Goal: Transaction & Acquisition: Purchase product/service

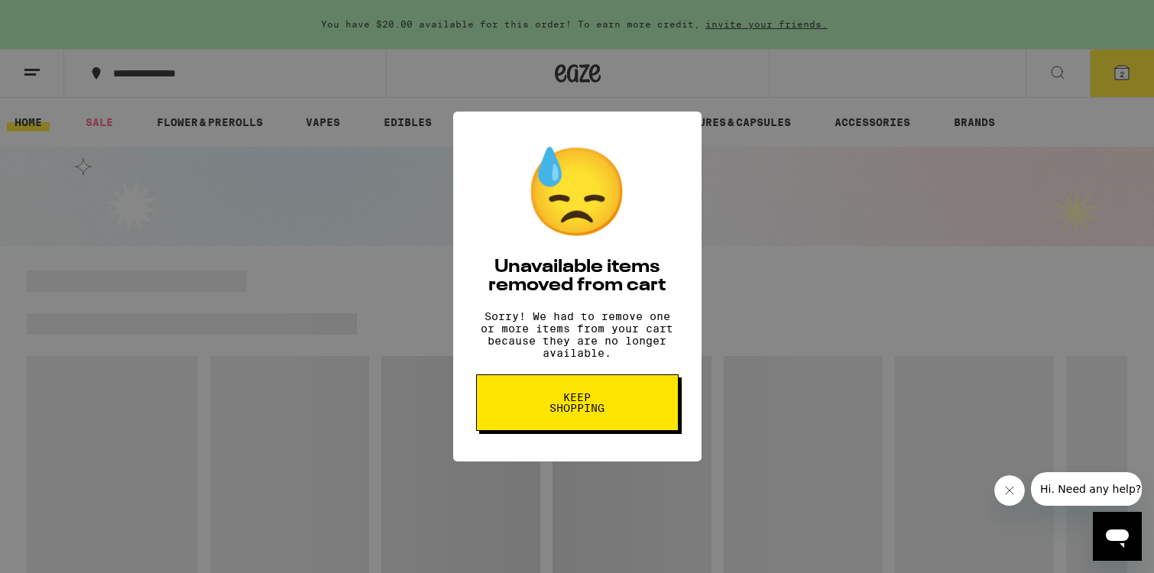
click at [569, 414] on span "Keep Shopping" at bounding box center [577, 402] width 79 height 21
